Goal: Transaction & Acquisition: Book appointment/travel/reservation

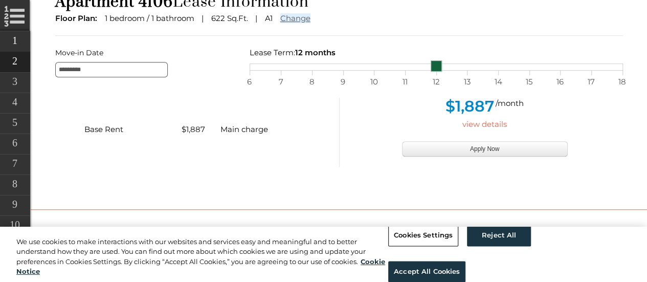
scroll to position [284, 0]
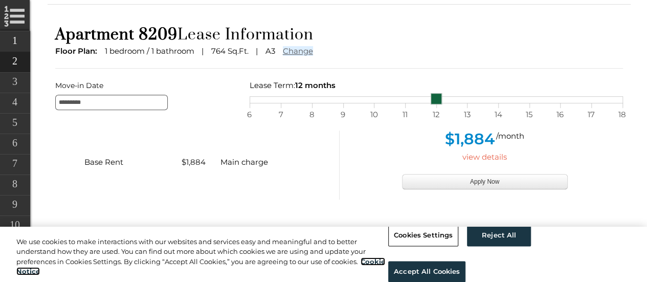
scroll to position [202, 0]
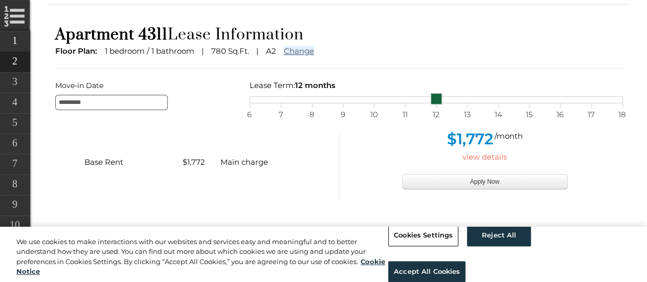
scroll to position [252, 0]
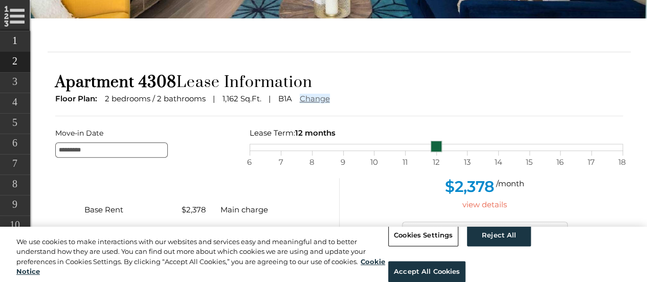
scroll to position [203, 0]
